Goal: Task Accomplishment & Management: Use online tool/utility

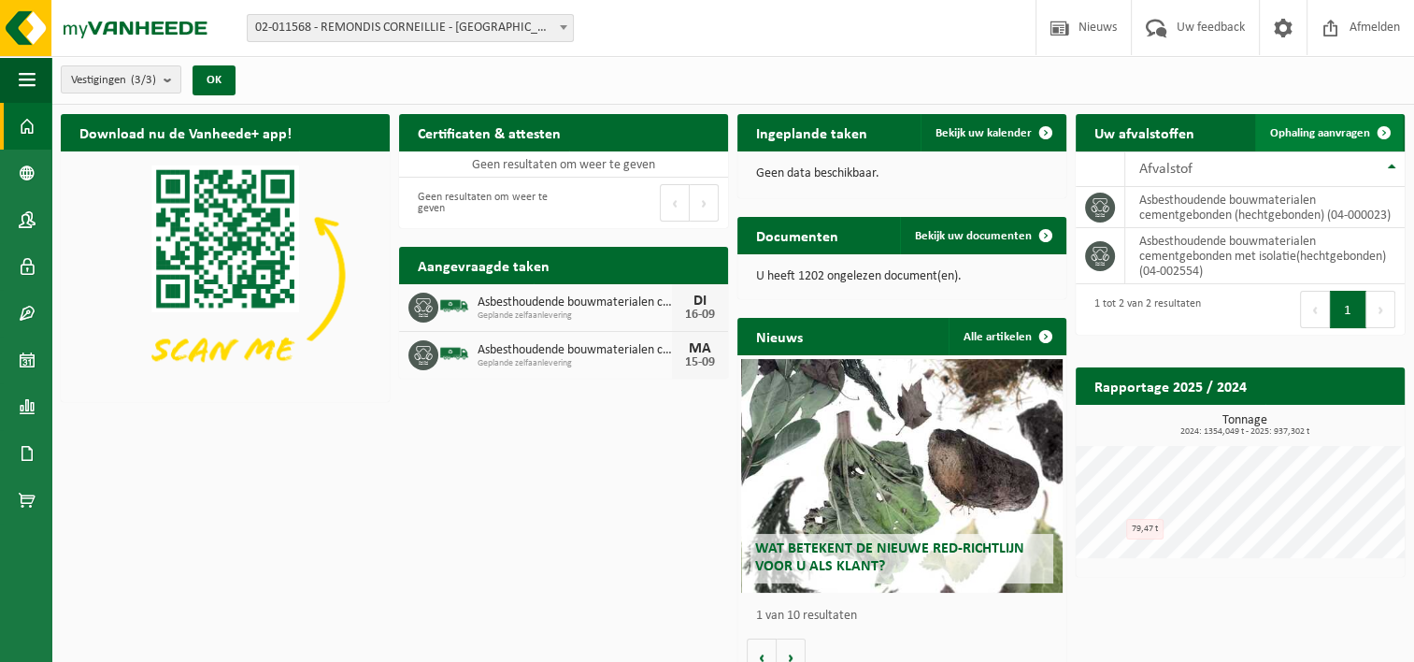
click at [1337, 133] on span "Ophaling aanvragen" at bounding box center [1320, 133] width 100 height 12
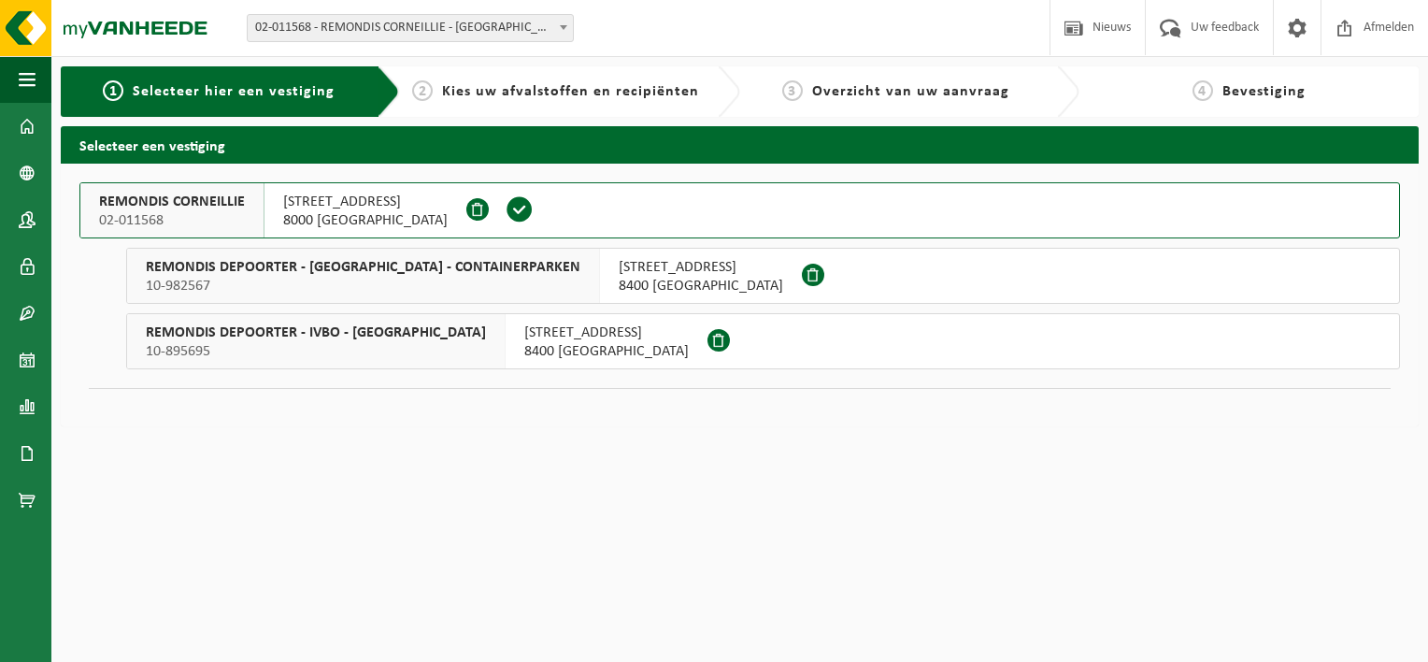
click at [574, 339] on span "ZANDVOORDESCHORREDIJKSTRAAT 83" at bounding box center [606, 332] width 164 height 19
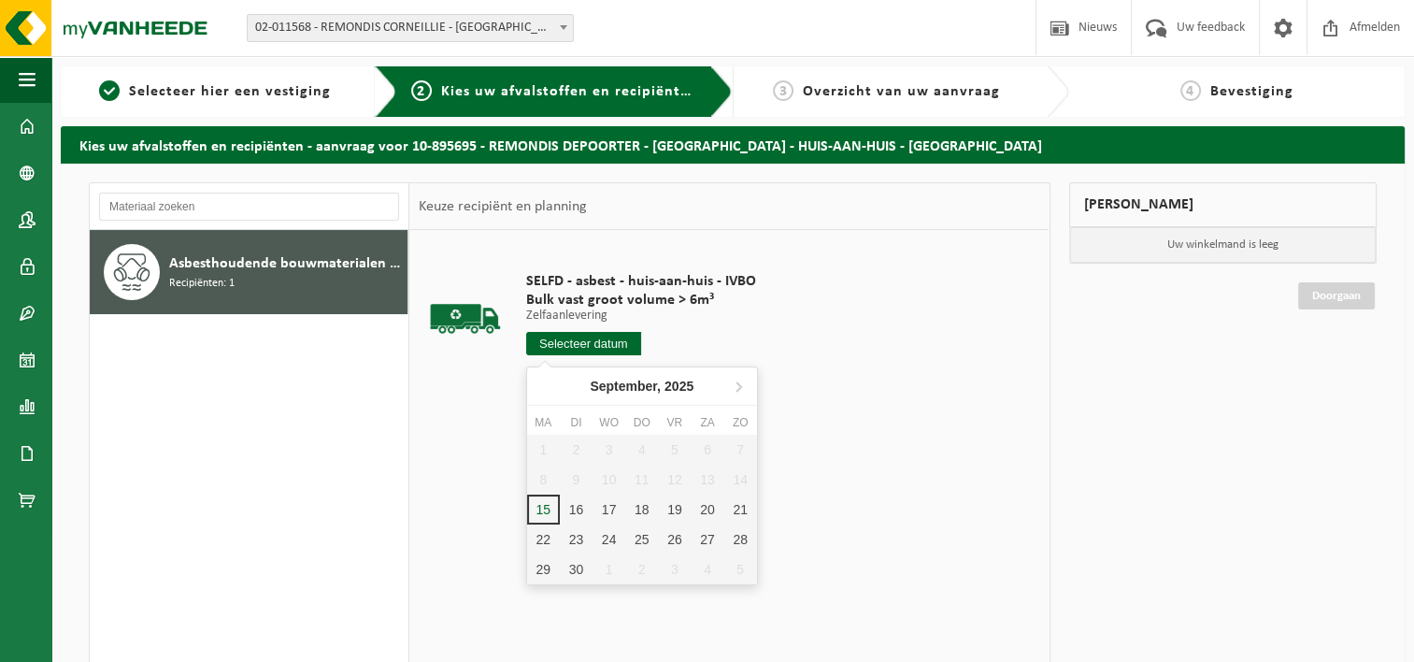
click at [577, 346] on input "text" at bounding box center [583, 343] width 115 height 23
click at [579, 522] on div "16" at bounding box center [576, 509] width 33 height 30
type input "Van 2025-09-16"
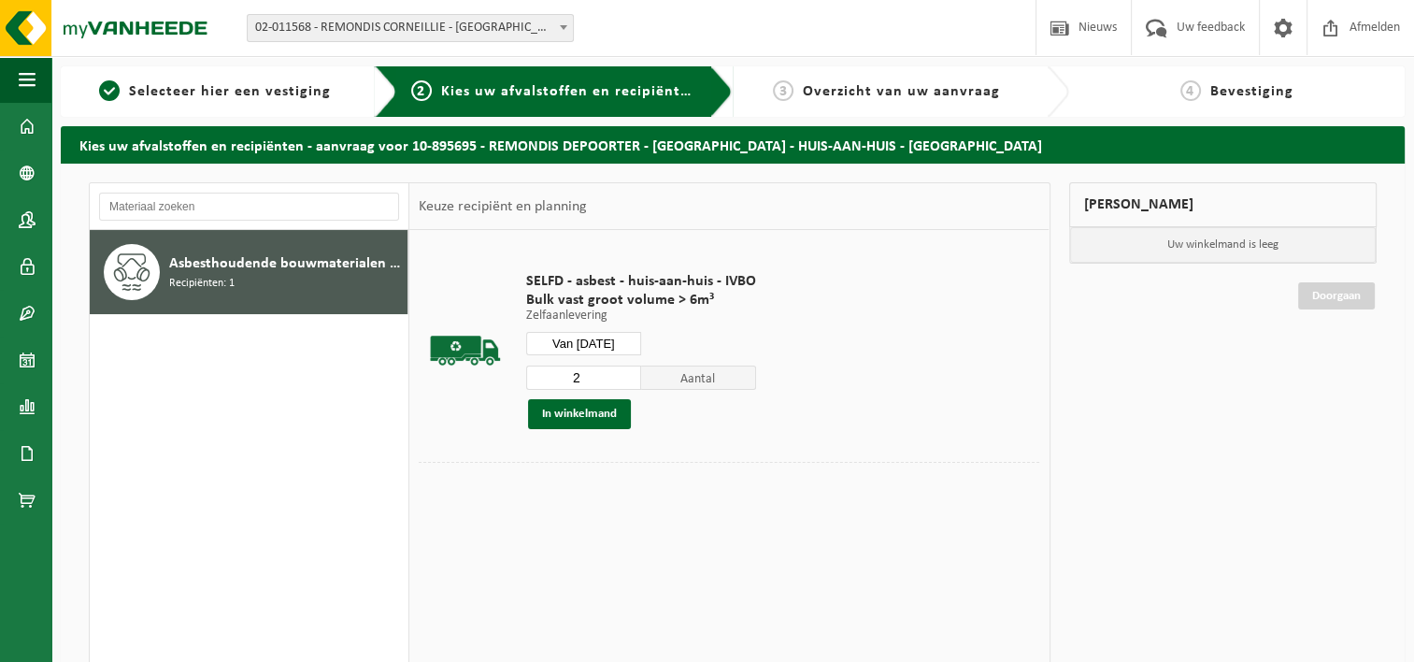
type input "2"
click at [623, 372] on input "2" at bounding box center [583, 377] width 115 height 24
click at [586, 419] on button "In winkelmand" at bounding box center [579, 414] width 103 height 30
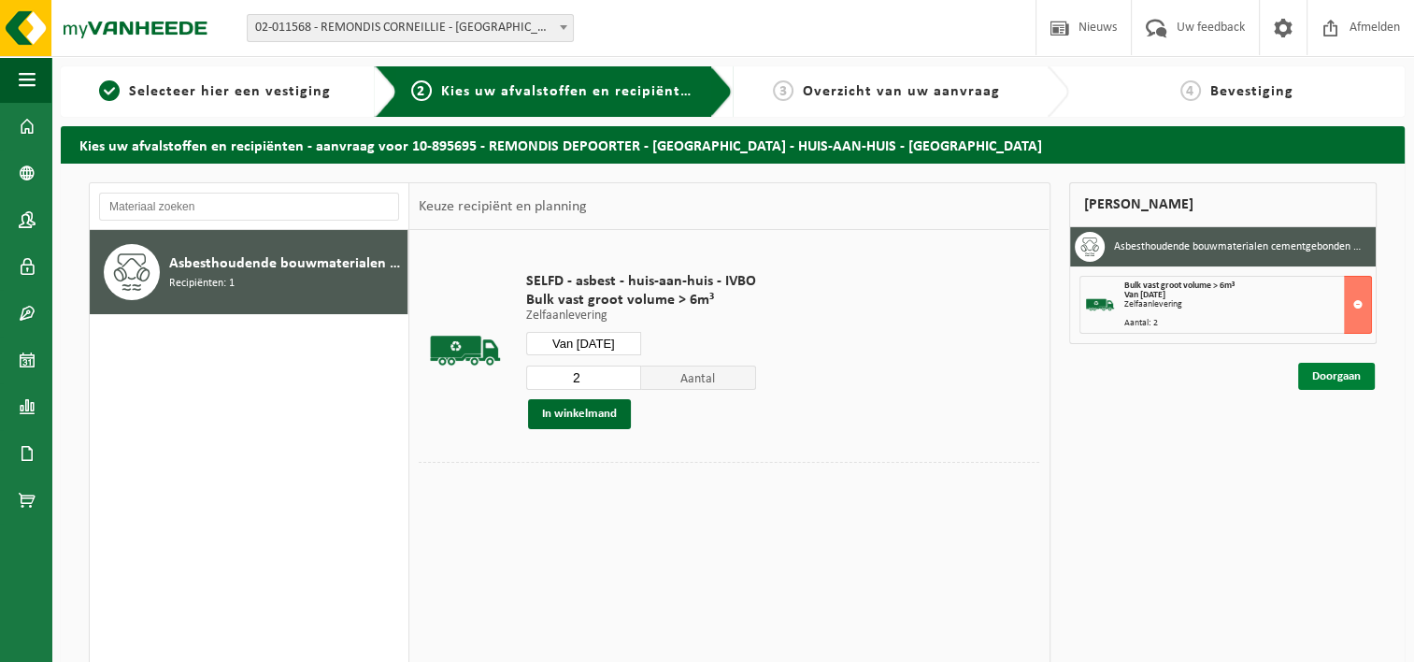
click at [1323, 381] on link "Doorgaan" at bounding box center [1336, 376] width 77 height 27
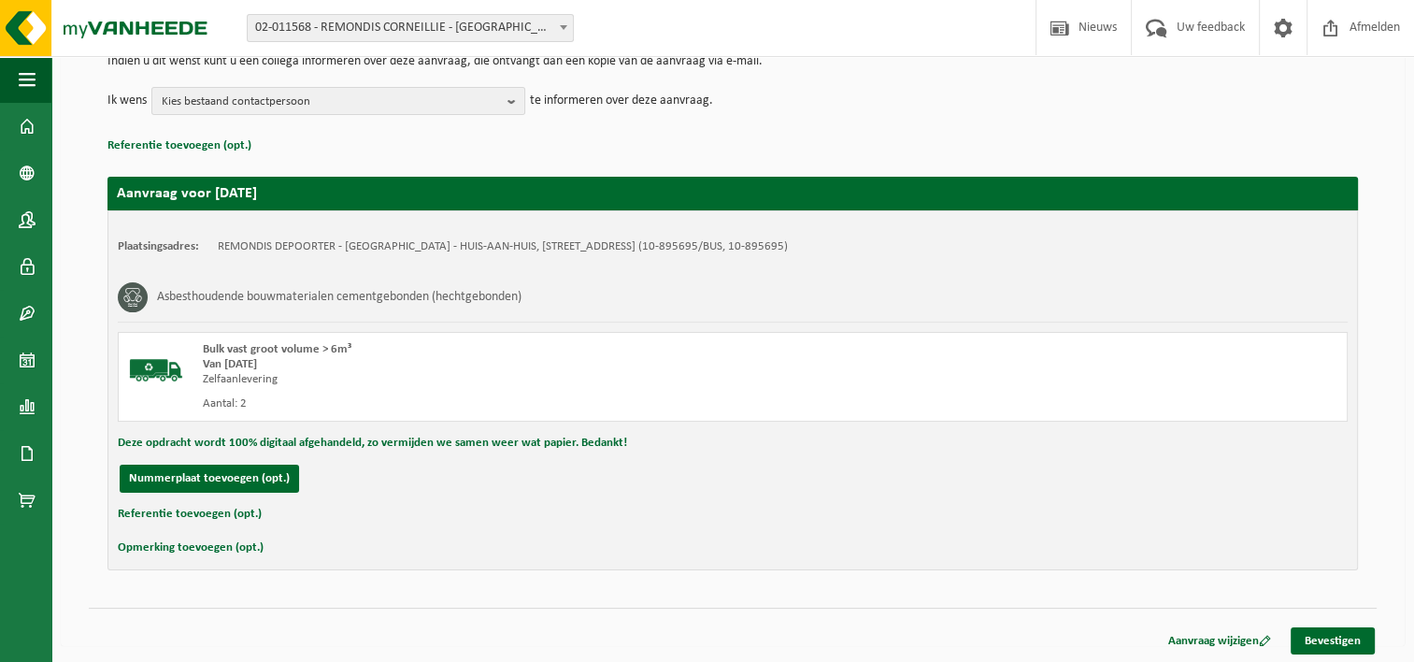
scroll to position [209, 0]
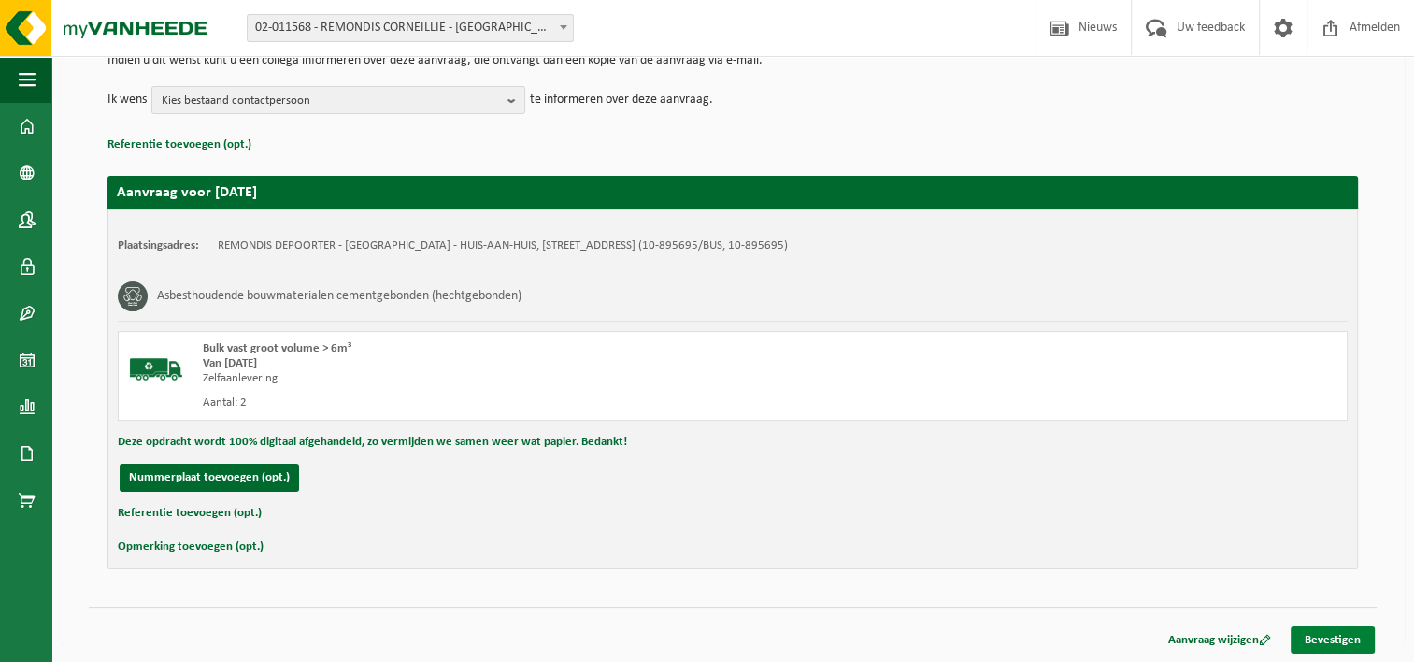
click at [1340, 645] on link "Bevestigen" at bounding box center [1333, 639] width 84 height 27
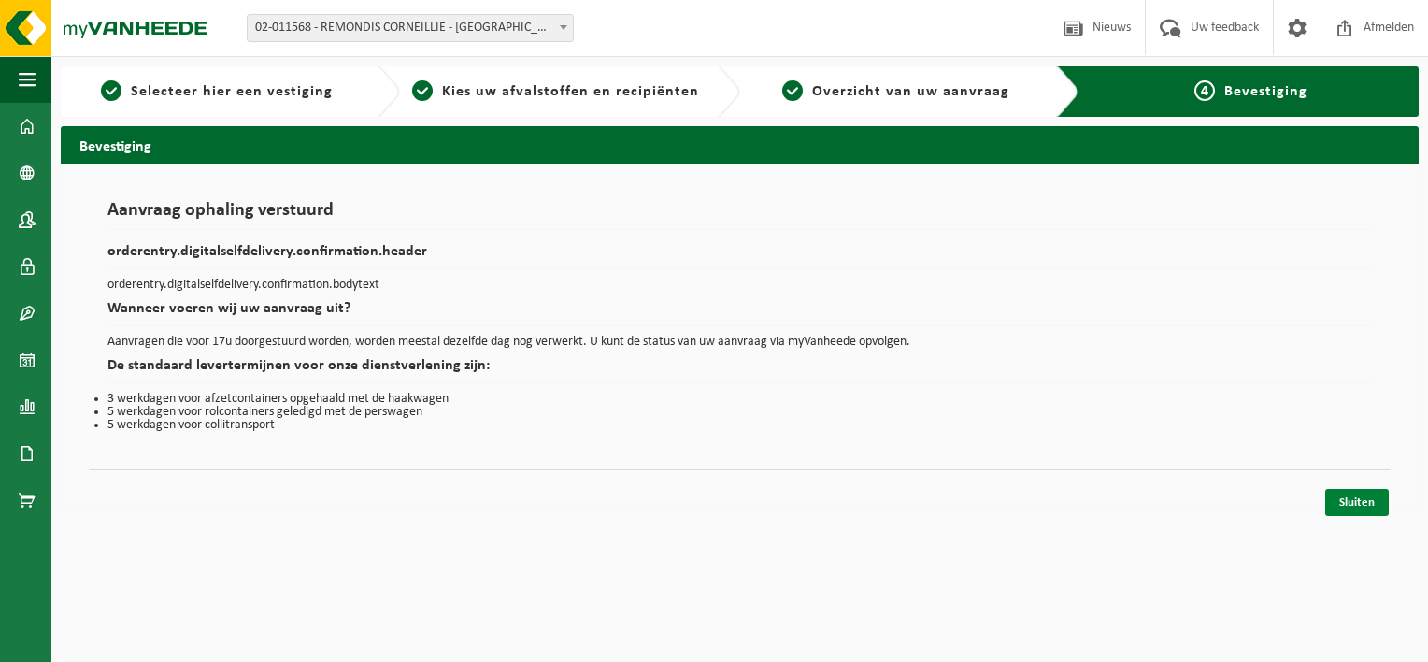
click at [1368, 505] on link "Sluiten" at bounding box center [1357, 502] width 64 height 27
